Goal: Task Accomplishment & Management: Use online tool/utility

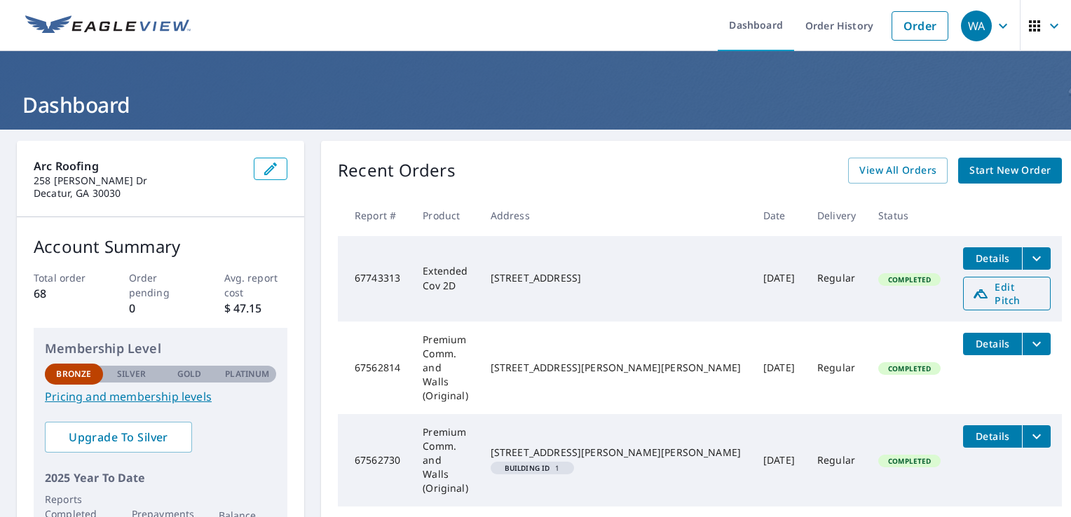
click at [973, 287] on span "Edit Pitch" at bounding box center [1007, 293] width 69 height 27
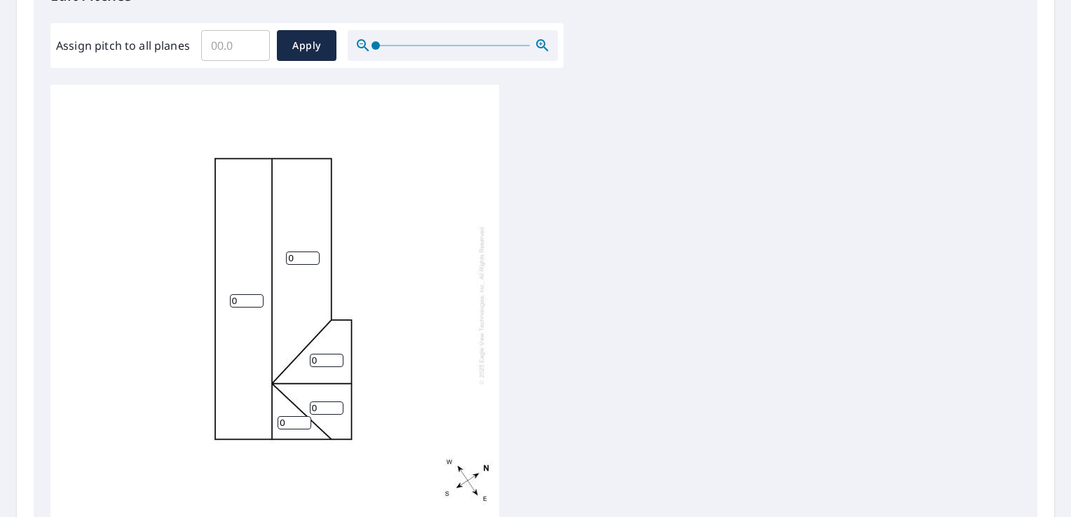
scroll to position [421, 0]
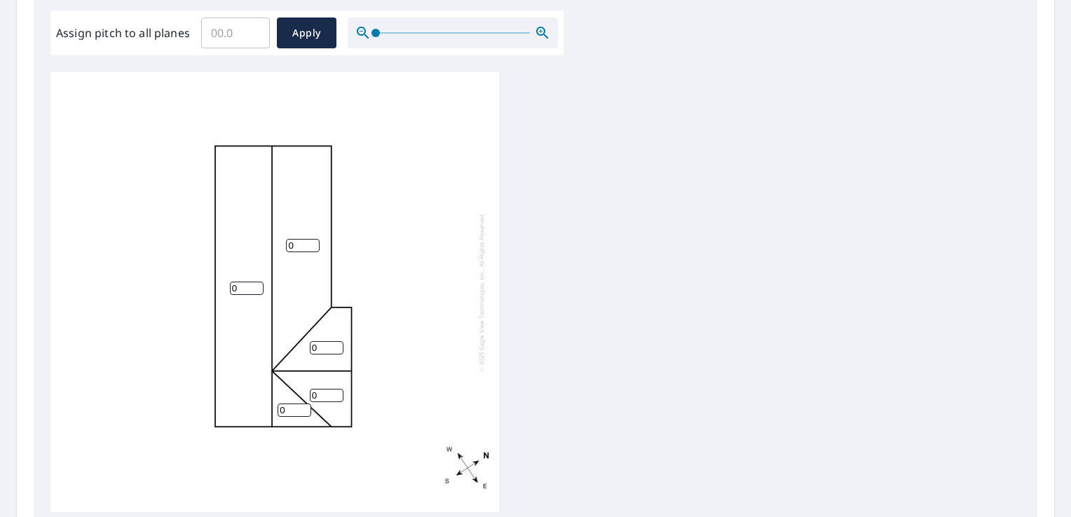
drag, startPoint x: 300, startPoint y: 245, endPoint x: 276, endPoint y: 245, distance: 24.5
click at [276, 245] on div "0 0 0 0 0" at bounding box center [274, 292] width 449 height 440
type input "5"
drag, startPoint x: 244, startPoint y: 285, endPoint x: 203, endPoint y: 286, distance: 41.4
click at [227, 287] on div "0 5 0 0 0" at bounding box center [274, 292] width 449 height 440
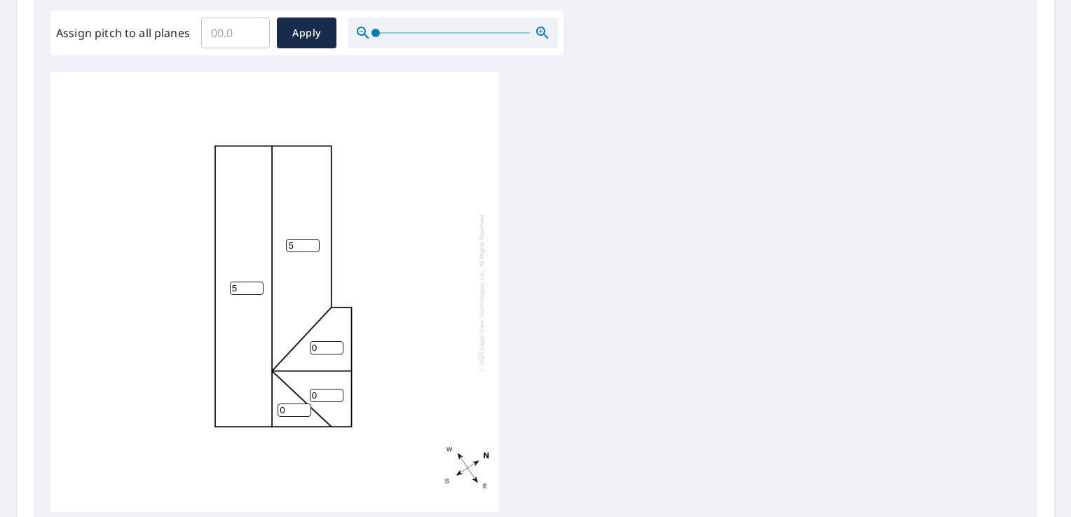
type input "5"
drag, startPoint x: 325, startPoint y: 347, endPoint x: 280, endPoint y: 346, distance: 44.9
click at [283, 346] on div "5 5 0 0 0" at bounding box center [274, 292] width 449 height 440
type input "8"
drag, startPoint x: 323, startPoint y: 397, endPoint x: 248, endPoint y: 398, distance: 75.0
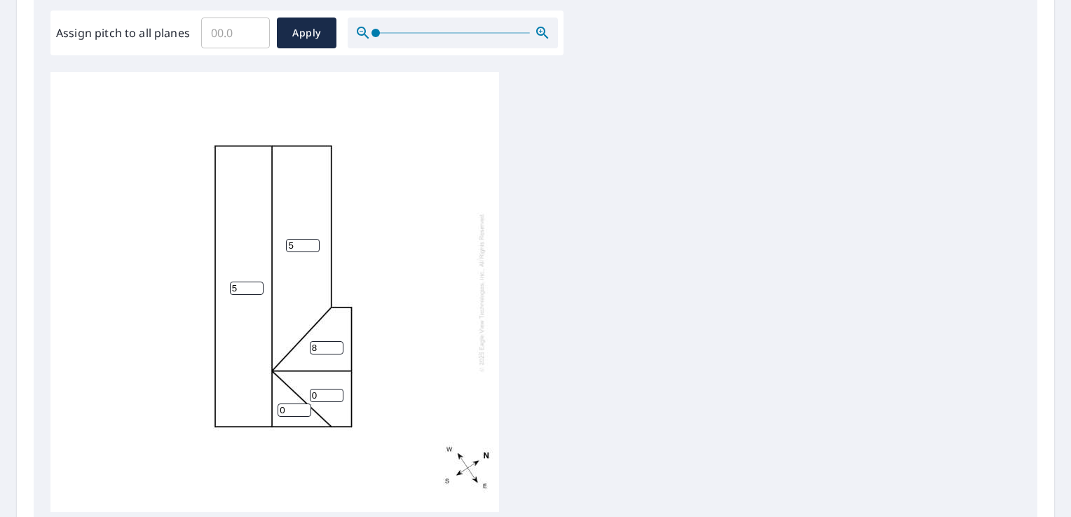
click at [278, 398] on div "5 5 8 0 0" at bounding box center [274, 292] width 449 height 440
type input "8"
click at [278, 414] on input "0" at bounding box center [295, 410] width 34 height 13
drag, startPoint x: 290, startPoint y: 414, endPoint x: 260, endPoint y: 417, distance: 29.6
click at [275, 415] on div "5 5 8 8 0" at bounding box center [274, 292] width 449 height 440
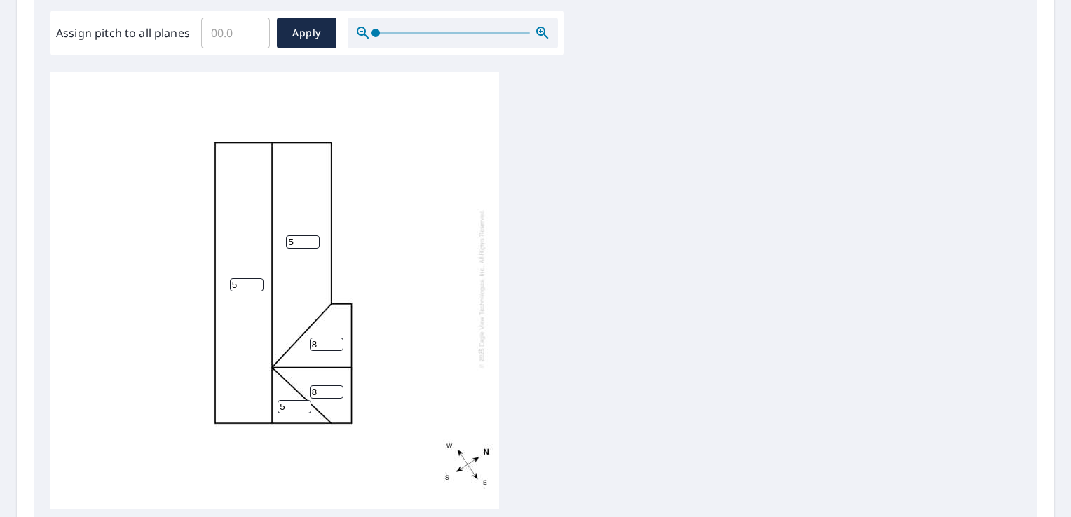
scroll to position [14, 0]
type input "5"
click at [581, 331] on div "5 5 8 8 5" at bounding box center [535, 292] width 970 height 440
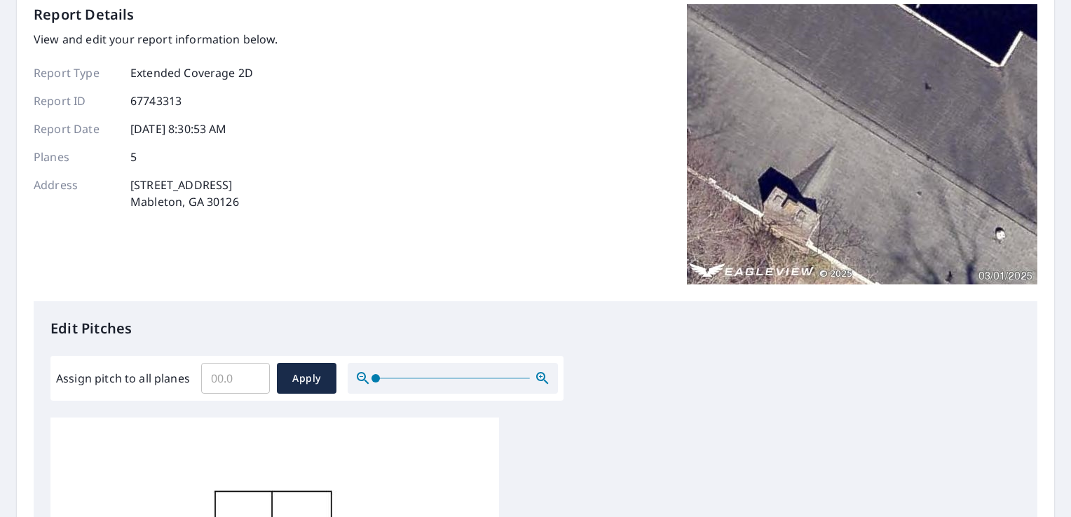
scroll to position [31, 0]
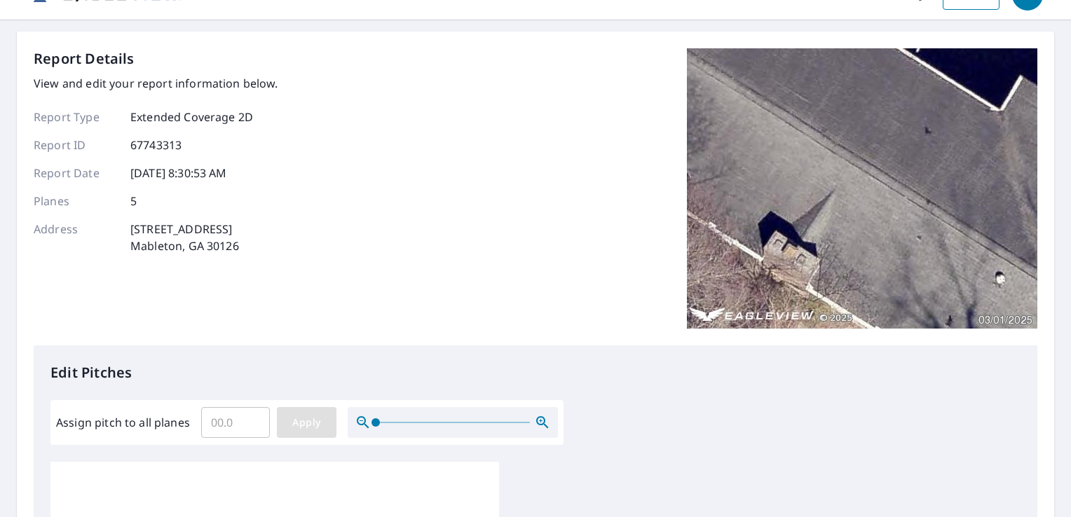
click at [288, 421] on span "Apply" at bounding box center [306, 423] width 37 height 18
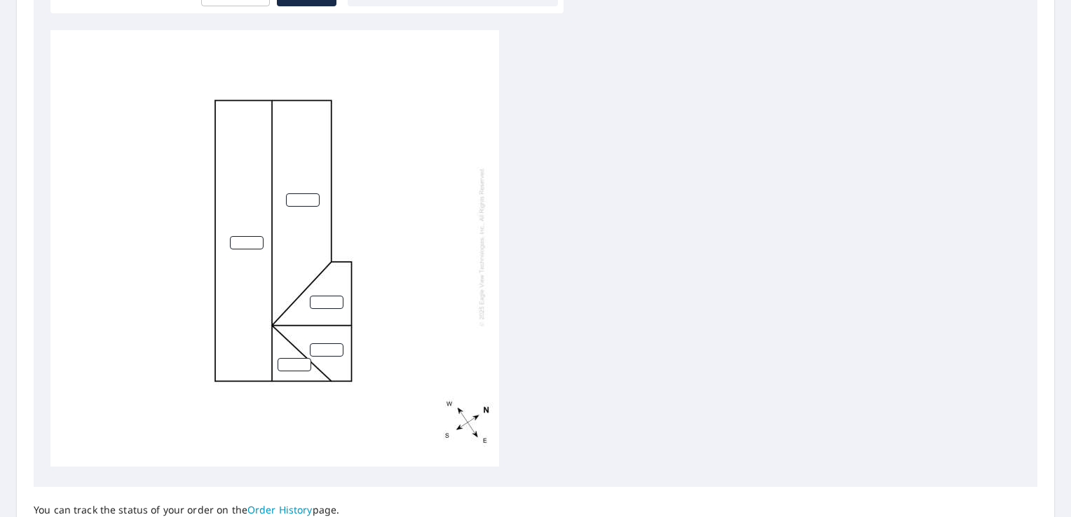
scroll to position [522, 0]
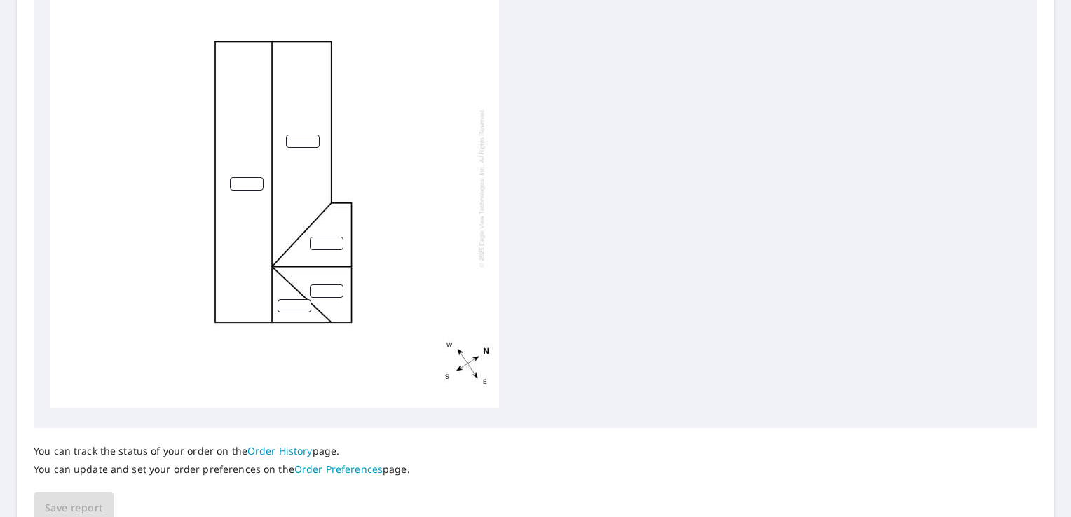
click at [300, 135] on input "number" at bounding box center [303, 141] width 34 height 13
type input "5"
click at [245, 178] on input "number" at bounding box center [247, 183] width 34 height 13
type input "5"
click at [294, 299] on input "number" at bounding box center [295, 305] width 34 height 13
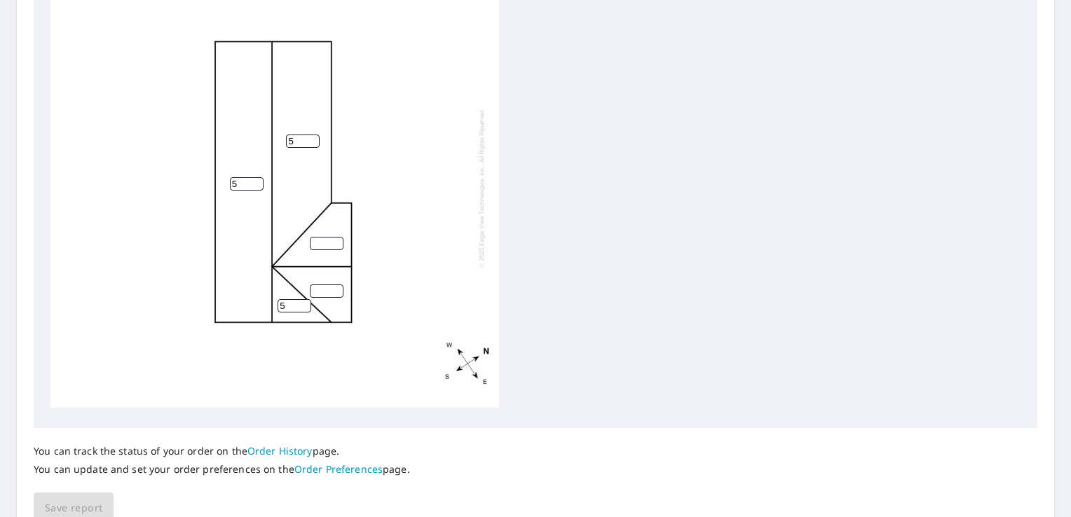
type input "5"
click at [320, 237] on input "number" at bounding box center [327, 243] width 34 height 13
type input "8"
click at [320, 285] on input "number" at bounding box center [327, 291] width 34 height 13
type input "8"
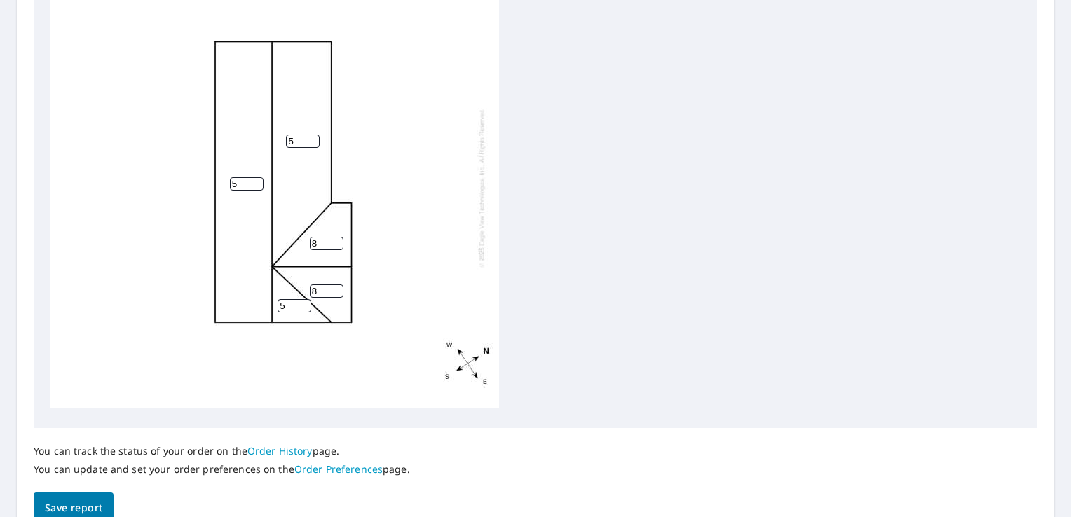
click at [631, 243] on div "5 5 8 8 5" at bounding box center [535, 191] width 970 height 440
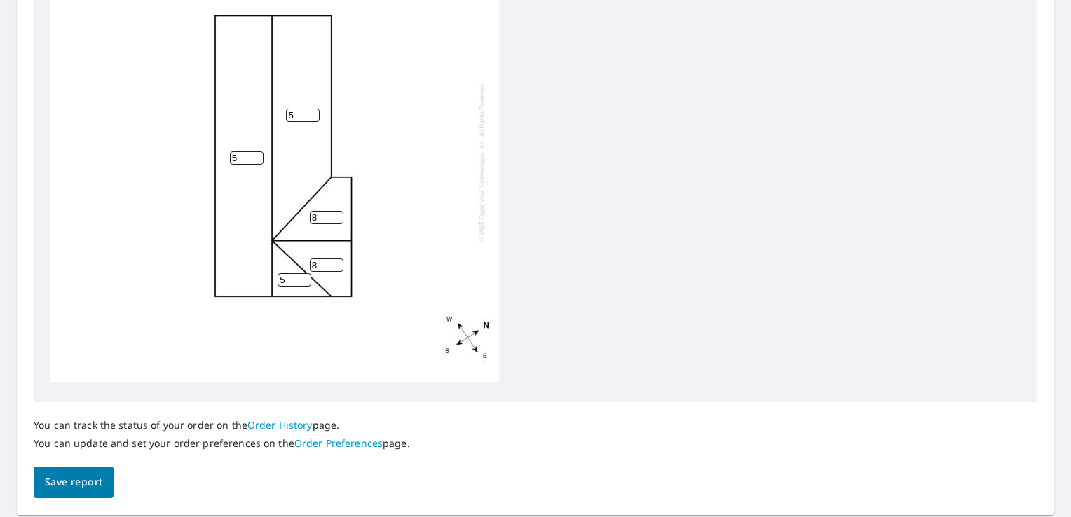
scroll to position [592, 0]
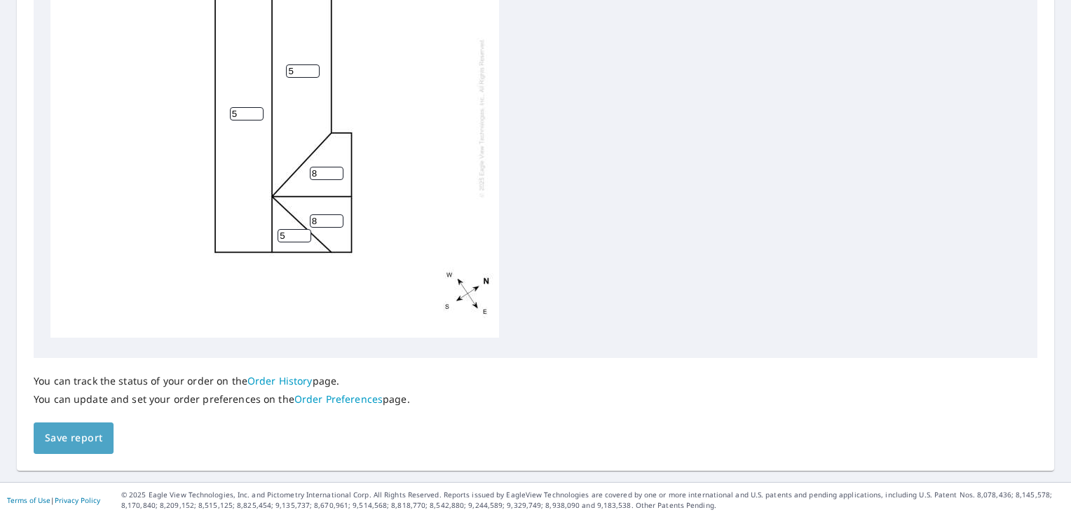
click at [72, 428] on button "Save report" at bounding box center [74, 439] width 80 height 32
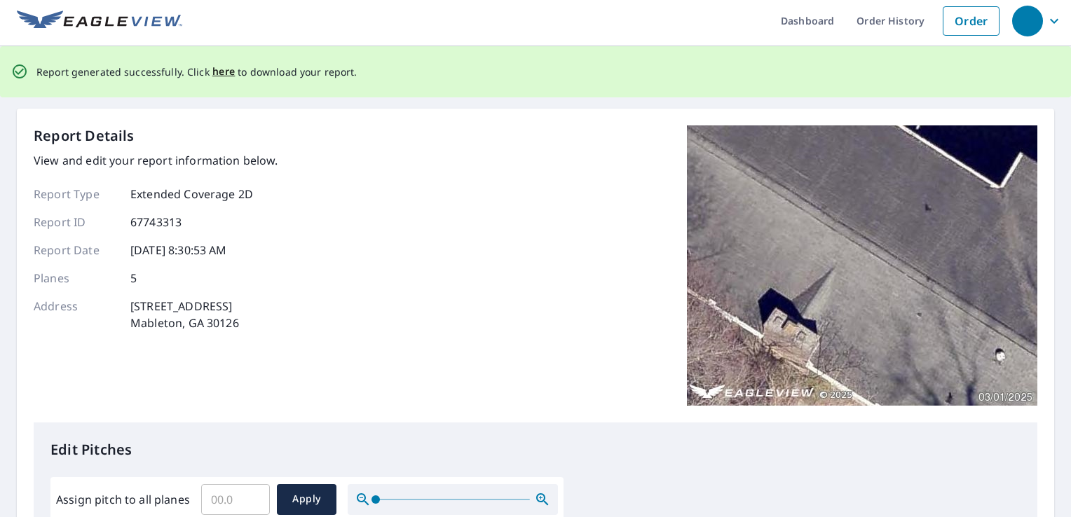
scroll to position [0, 0]
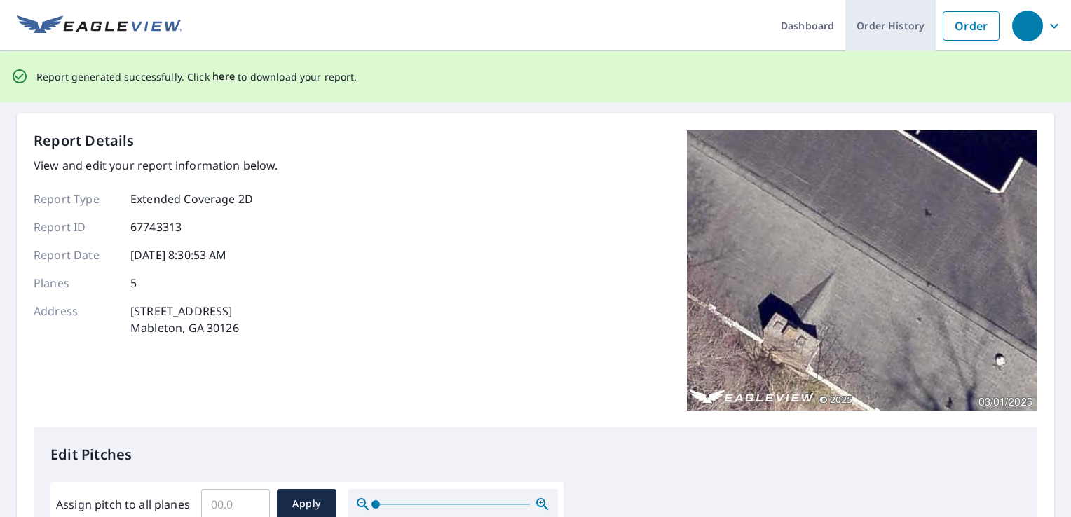
drag, startPoint x: 872, startPoint y: 25, endPoint x: 857, endPoint y: 27, distance: 15.6
click at [873, 25] on link "Order History" at bounding box center [891, 25] width 90 height 51
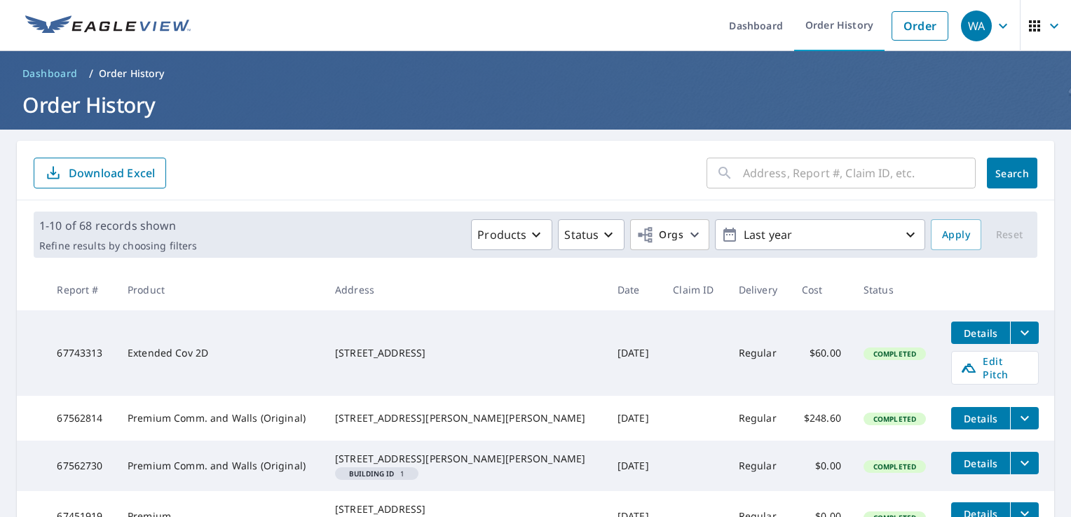
click at [1017, 337] on icon "filesDropdownBtn-67743313" at bounding box center [1025, 333] width 17 height 17
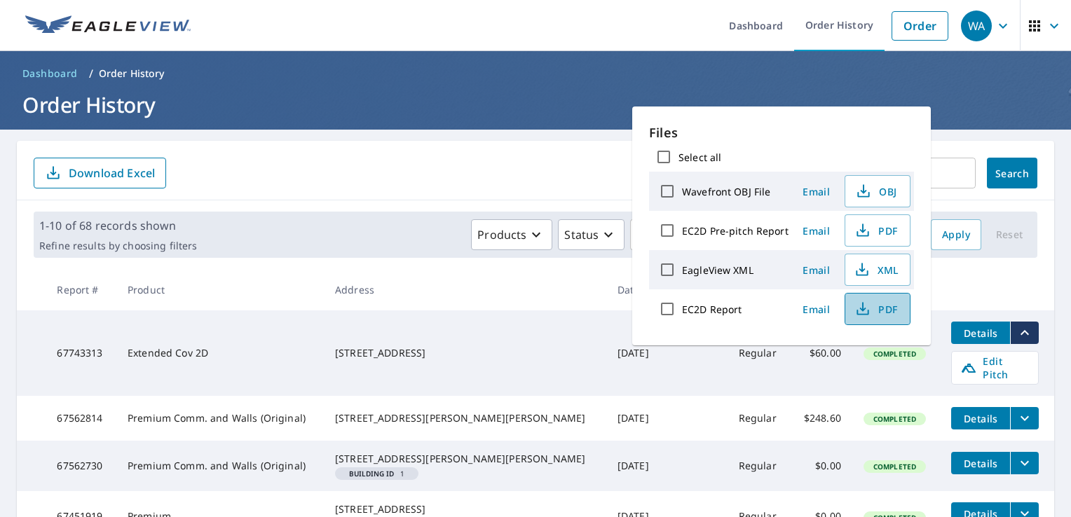
click at [881, 309] on span "PDF" at bounding box center [876, 309] width 45 height 17
